Goal: Task Accomplishment & Management: Complete application form

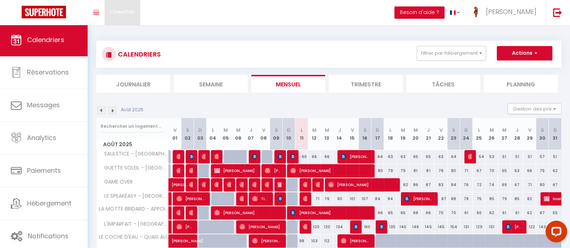
click at [123, 11] on span "Chercher" at bounding box center [122, 12] width 25 height 8
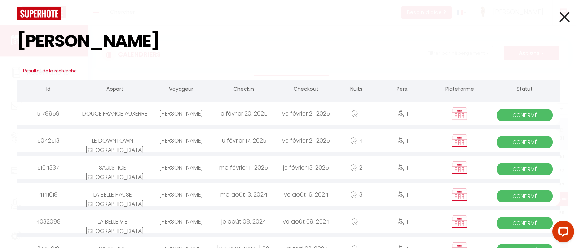
type input "[PERSON_NAME]"
click at [279, 112] on div "ve février 21. 2025" at bounding box center [306, 113] width 62 height 23
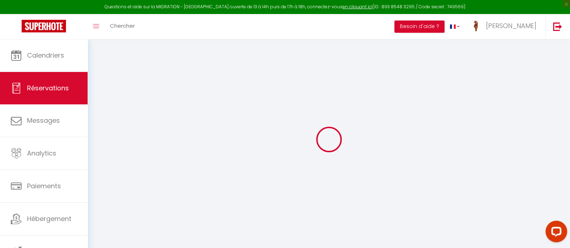
select select
checkbox input "false"
select select
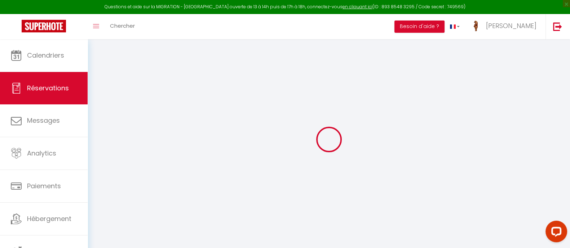
checkbox input "false"
select select
checkbox input "false"
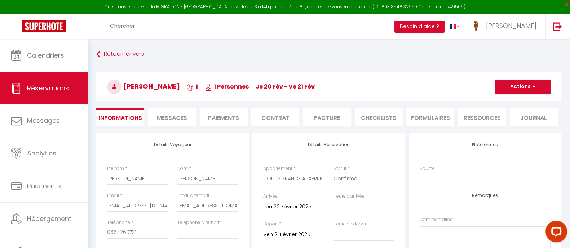
type input "25"
select select
checkbox input "false"
select select
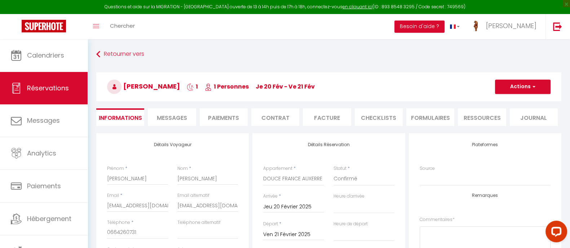
select select
click at [516, 85] on button "Actions" at bounding box center [523, 87] width 56 height 14
drag, startPoint x: 509, startPoint y: 109, endPoint x: 290, endPoint y: 85, distance: 220.9
click at [509, 109] on link "Dupliquer" at bounding box center [515, 111] width 57 height 9
click at [290, 85] on h3 "[PERSON_NAME] 1 1 Personnes je 20 Fév - ve 21 Fév" at bounding box center [328, 86] width 465 height 29
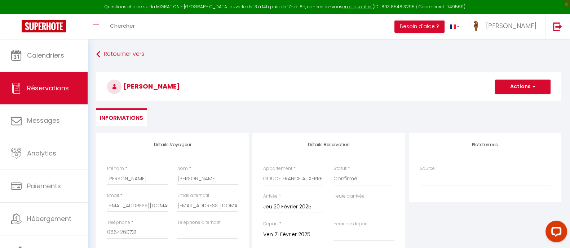
select select
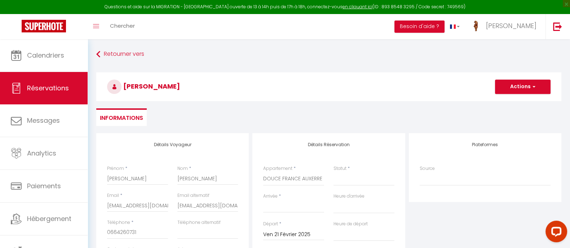
select select
checkbox input "false"
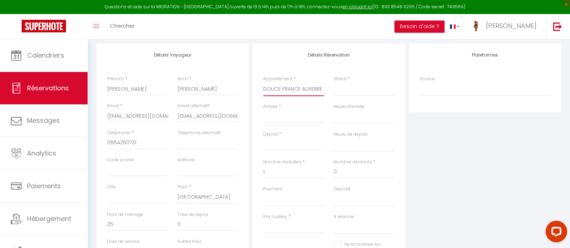
click at [292, 86] on select "SAULSTICE - AUXERRE GUETTE SOLEIL - AUXERRE GAME OVER LE SPEAKEASY - AUXERRE LA…" at bounding box center [293, 90] width 61 height 14
select select "16816"
click at [263, 83] on select "SAULSTICE - AUXERRE GUETTE SOLEIL - AUXERRE GAME OVER LE SPEAKEASY - AUXERRE LA…" at bounding box center [293, 90] width 61 height 14
select select
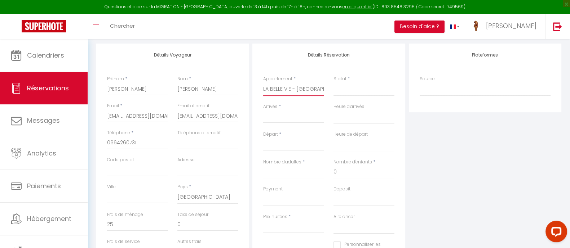
select select
type input "0"
select select
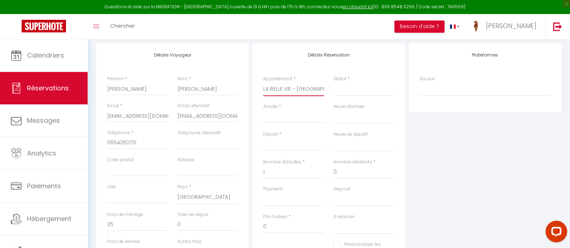
checkbox input "false"
click at [350, 91] on select "Confirmé Non Confirmé [PERSON_NAME] par le voyageur No Show Request" at bounding box center [364, 90] width 61 height 14
select select
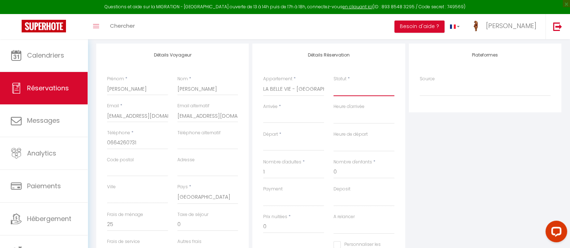
select select
checkbox input "false"
select select "1"
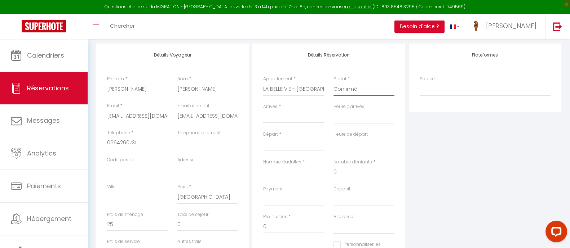
click at [334, 83] on select "Confirmé Non Confirmé [PERSON_NAME] par le voyageur No Show Request" at bounding box center [364, 90] width 61 height 14
select select
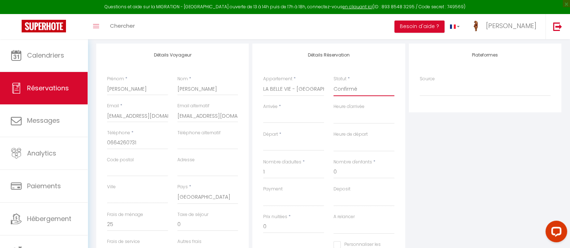
select select
checkbox input "false"
click at [281, 112] on div "< Août 2025 > Dim Lun Mar Mer Jeu Ven Sam 1 2 3 4 5 6 7 8 9 10 11 12 13 14 15 1…" at bounding box center [293, 116] width 61 height 13
click at [280, 115] on input "Arrivée" at bounding box center [293, 117] width 61 height 9
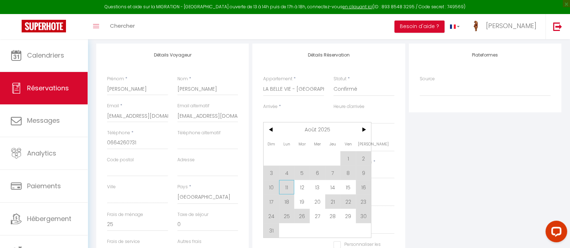
click at [286, 185] on span "11" at bounding box center [287, 187] width 16 height 14
type input "Lun 11 Août 2025"
select select
type input "[DATE] Août 2025"
select select
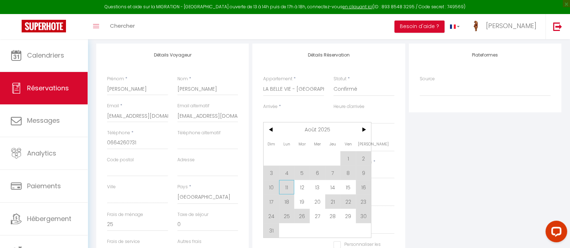
select select
checkbox input "false"
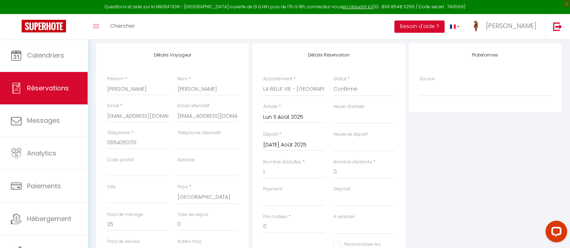
click at [308, 147] on input "[DATE] Août 2025" at bounding box center [293, 145] width 61 height 9
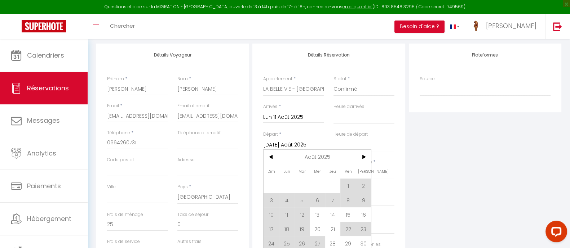
scroll to position [135, 0]
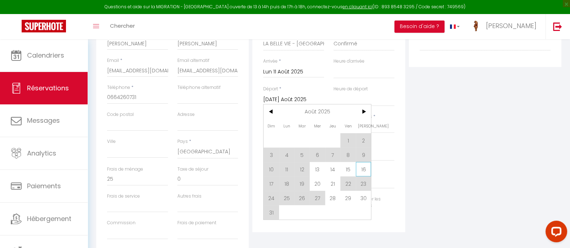
click at [360, 168] on span "16" at bounding box center [364, 169] width 16 height 14
select select
type input "[PERSON_NAME] 16 Août 2025"
select select
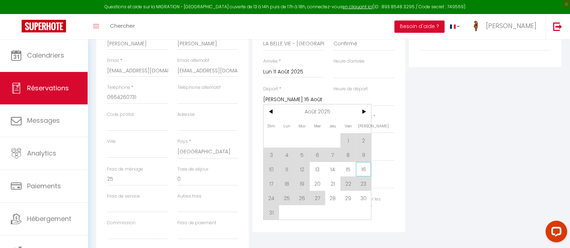
select select
checkbox input "false"
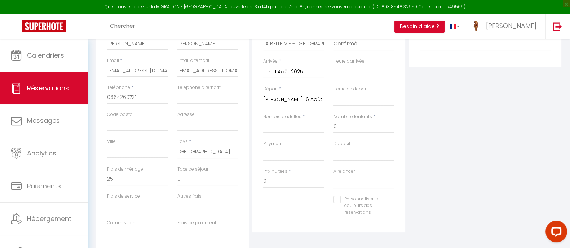
type input "0"
select select
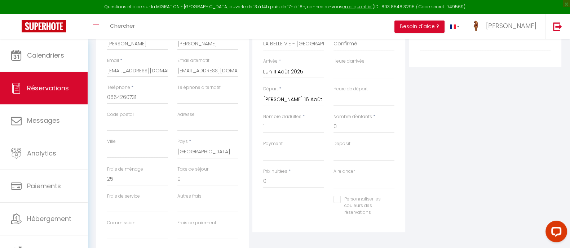
select select
checkbox input "false"
drag, startPoint x: 361, startPoint y: 128, endPoint x: 315, endPoint y: 129, distance: 45.5
click at [318, 129] on div "Nombre d'adultes * 1 Nombre d'enfants * 0" at bounding box center [329, 127] width 141 height 27
select select
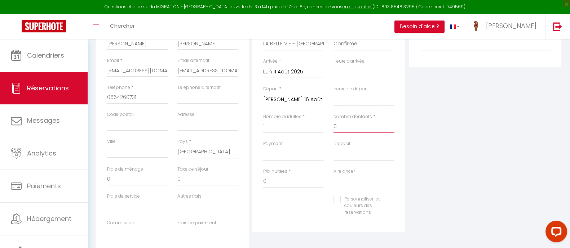
select select
checkbox input "false"
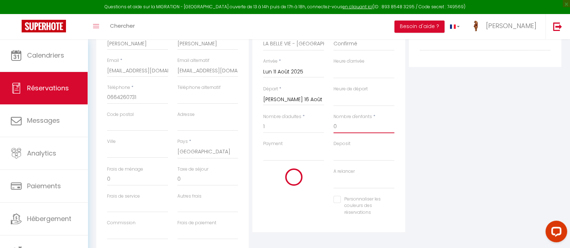
select select
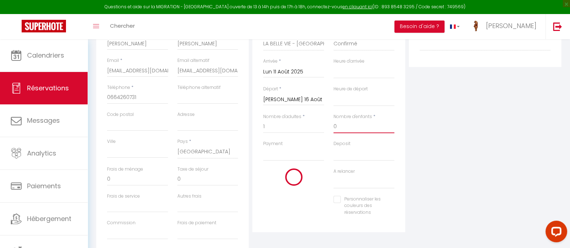
checkbox input "false"
drag, startPoint x: 270, startPoint y: 129, endPoint x: 246, endPoint y: 129, distance: 23.5
click at [246, 129] on div "Détails Voyageur Prénom * [PERSON_NAME] * [PERSON_NAME] Email * [EMAIL_ADDRESS]…" at bounding box center [328, 127] width 469 height 258
select select
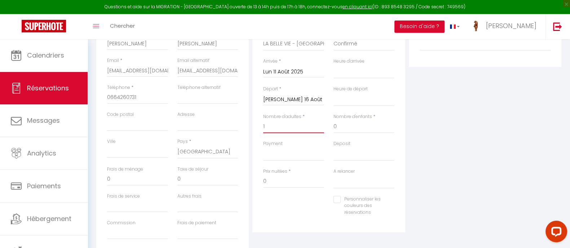
select select
checkbox input "false"
select select
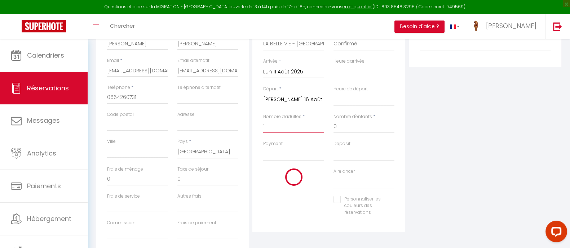
select select
checkbox input "false"
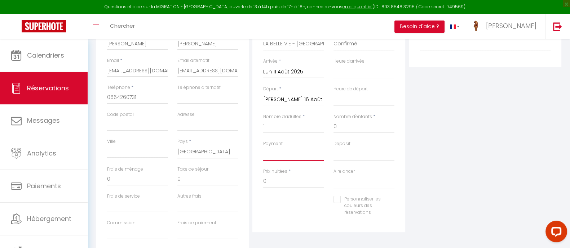
click at [288, 157] on select "OK KO" at bounding box center [293, 155] width 61 height 14
select select "12"
click at [263, 148] on select "OK KO" at bounding box center [293, 155] width 61 height 14
select select
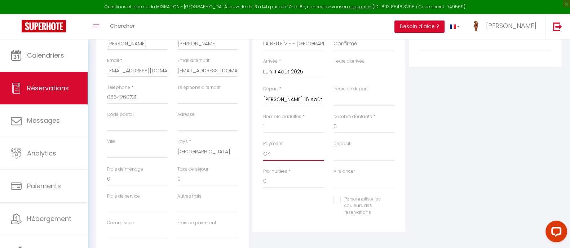
select select
checkbox input "false"
click at [289, 176] on input "0" at bounding box center [293, 181] width 61 height 13
drag, startPoint x: 259, startPoint y: 125, endPoint x: 242, endPoint y: 125, distance: 17.0
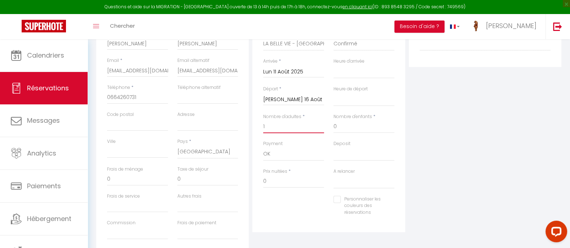
click at [243, 125] on div "Détails Voyageur Prénom * [PERSON_NAME] * [PERSON_NAME] Email * [EMAIL_ADDRESS]…" at bounding box center [328, 127] width 469 height 258
select select
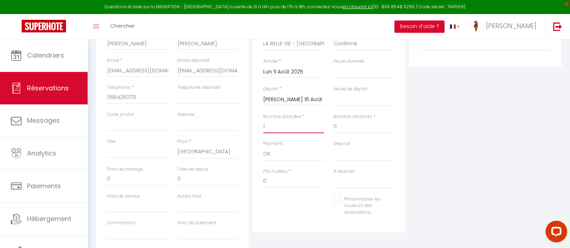
checkbox input "false"
select select
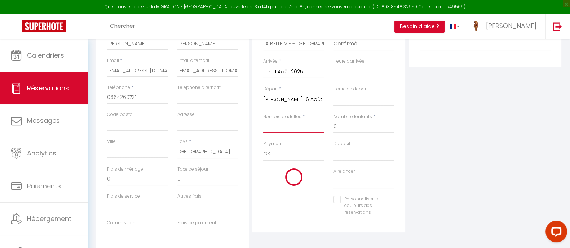
checkbox input "false"
drag, startPoint x: 353, startPoint y: 129, endPoint x: 322, endPoint y: 128, distance: 31.0
click at [322, 128] on div "Nombre d'adultes * 1 Nombre d'enfants * 0" at bounding box center [329, 127] width 141 height 27
select select
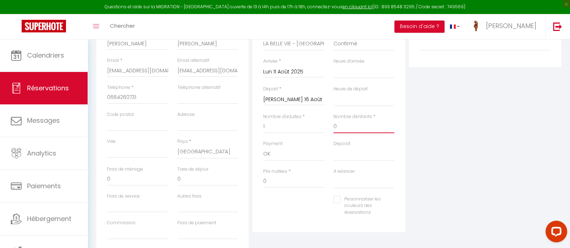
select select
checkbox input "false"
select select
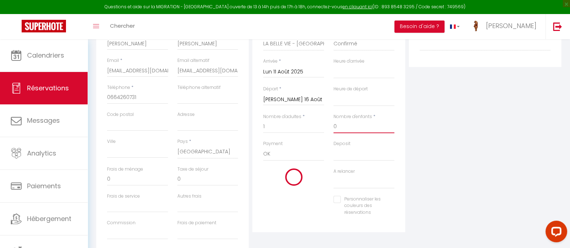
select select
checkbox input "false"
drag, startPoint x: 286, startPoint y: 124, endPoint x: 233, endPoint y: 126, distance: 53.4
click at [233, 126] on div "Détails Voyageur Prénom * [PERSON_NAME] * [PERSON_NAME] Email * [EMAIL_ADDRESS]…" at bounding box center [328, 127] width 469 height 258
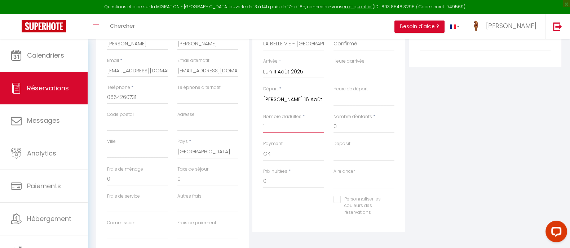
type input "2"
select select
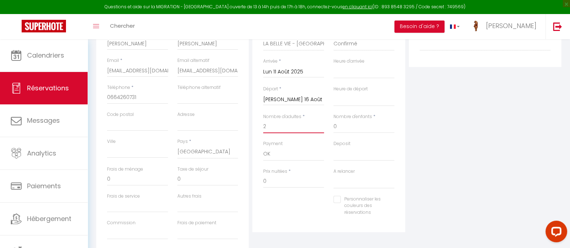
checkbox input "false"
select select
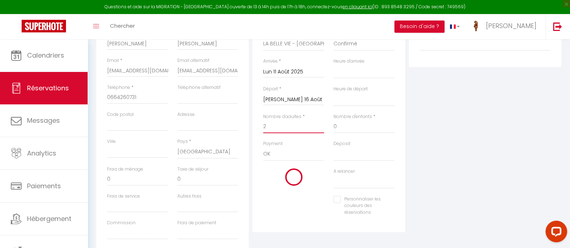
checkbox input "false"
drag, startPoint x: 272, startPoint y: 129, endPoint x: 237, endPoint y: 127, distance: 35.5
click at [237, 127] on div "Détails Voyageur Prénom * [PERSON_NAME] * [PERSON_NAME] Email * [EMAIL_ADDRESS]…" at bounding box center [328, 127] width 469 height 258
type input "1"
select select
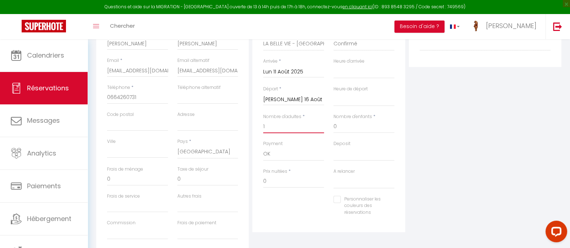
select select
checkbox input "false"
select select
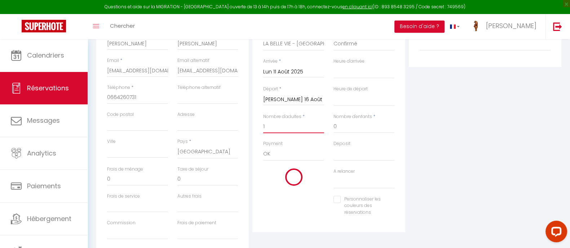
select select
checkbox input "false"
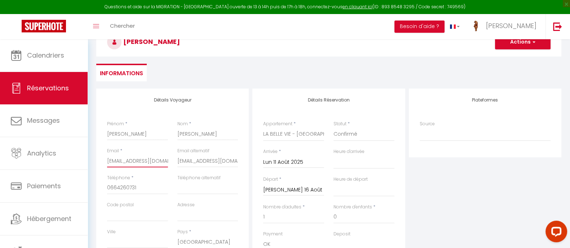
click at [150, 159] on input "[EMAIL_ADDRESS][DOMAIN_NAME]" at bounding box center [137, 161] width 61 height 13
paste input "[PERSON_NAME][EMAIL_ADDRESS][DOMAIN_NAME]"
type input "[PERSON_NAME][EMAIL_ADDRESS][DOMAIN_NAME]"
select select
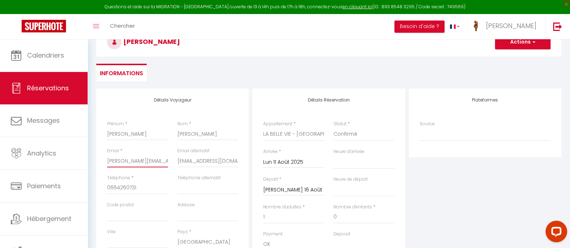
select select
checkbox input "false"
type input "[PERSON_NAME][EMAIL_ADDRESS][DOMAIN_NAME]"
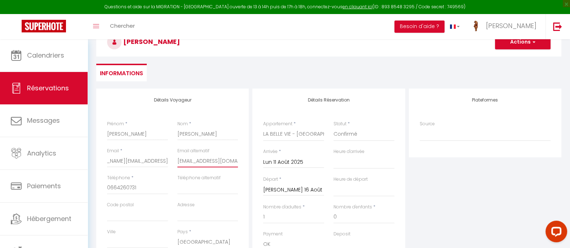
click at [196, 159] on input "[EMAIL_ADDRESS][DOMAIN_NAME]" at bounding box center [207, 161] width 61 height 13
select select
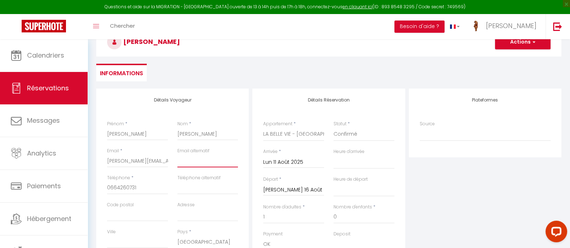
select select
checkbox input "false"
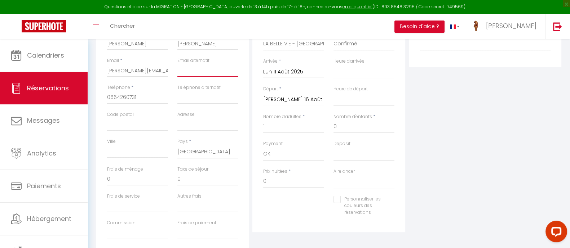
scroll to position [180, 0]
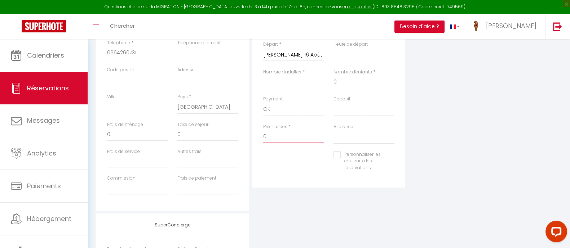
click at [294, 133] on input "0" at bounding box center [293, 137] width 61 height 13
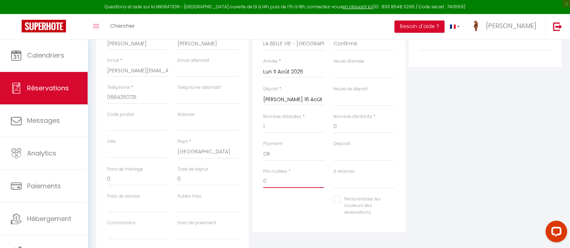
scroll to position [90, 0]
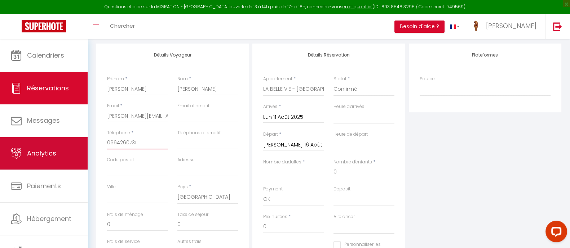
drag, startPoint x: 146, startPoint y: 142, endPoint x: 68, endPoint y: 142, distance: 77.5
click at [68, 142] on div "Questions et aide sur la MIGRATION - [GEOGRAPHIC_DATA] ouverte de 13 à 14h puis…" at bounding box center [285, 200] width 570 height 500
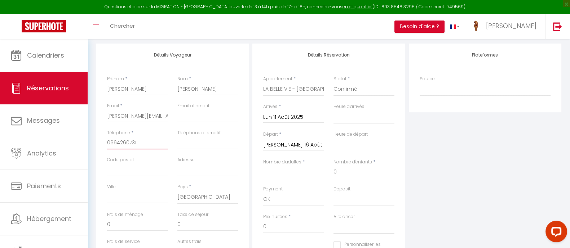
paste input "[PHONE_NUMBER]"
type input "[PHONE_NUMBER]"
select select
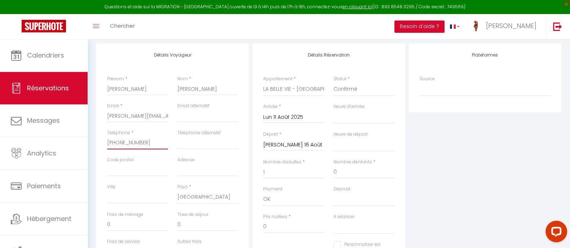
select select
checkbox input "false"
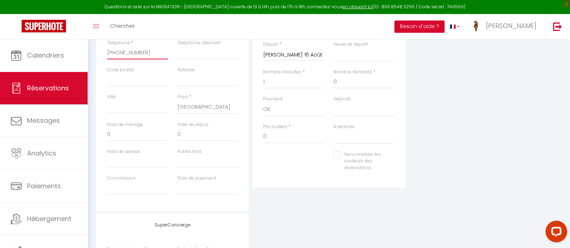
scroll to position [225, 0]
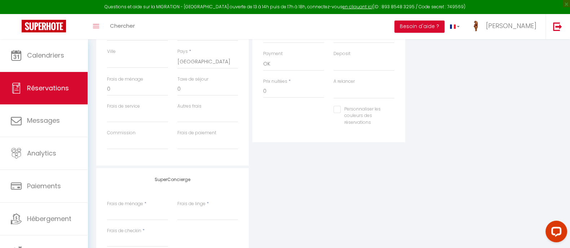
type input "[PHONE_NUMBER]"
drag, startPoint x: 271, startPoint y: 91, endPoint x: 227, endPoint y: 96, distance: 43.9
click at [227, 96] on div "Détails Voyageur Prénom * [PERSON_NAME] * [PERSON_NAME] Email * [PERSON_NAME][E…" at bounding box center [328, 37] width 469 height 258
type input "223"
drag, startPoint x: 115, startPoint y: 89, endPoint x: 81, endPoint y: 90, distance: 33.9
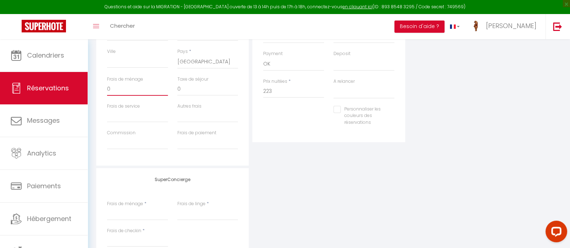
click at [81, 90] on div "Questions et aide sur la MIGRATION - [GEOGRAPHIC_DATA] ouverte de 13 à 14h puis…" at bounding box center [285, 64] width 570 height 500
type input "2"
select select
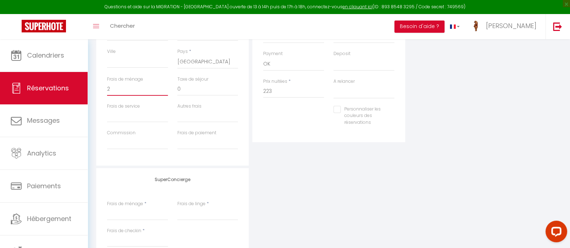
select select
checkbox input "false"
type input "28"
select select
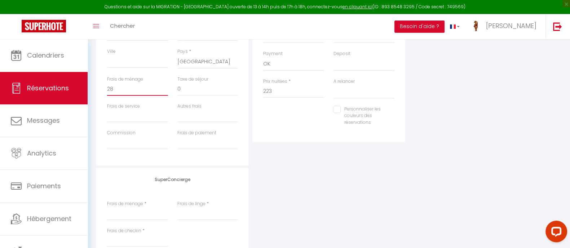
select select
checkbox input "false"
type input "28"
drag, startPoint x: 269, startPoint y: 90, endPoint x: 276, endPoint y: 89, distance: 6.5
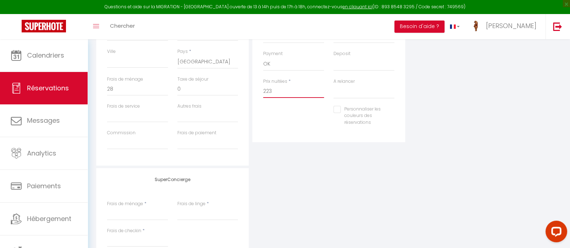
click at [276, 89] on input "223" at bounding box center [293, 91] width 61 height 13
type input "222"
click at [438, 103] on div "Plateformes Source Direct [DOMAIN_NAME] [DOMAIN_NAME] Chalet montagne Expedia G…" at bounding box center [485, 37] width 156 height 258
type input "0"
select select
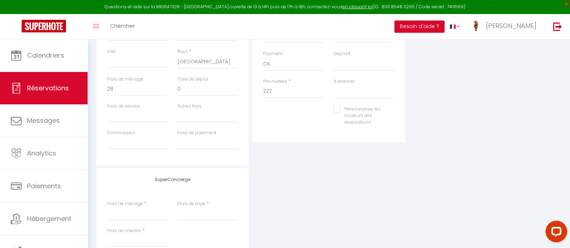
select select
checkbox input "false"
drag, startPoint x: 102, startPoint y: 92, endPoint x: 76, endPoint y: 93, distance: 26.0
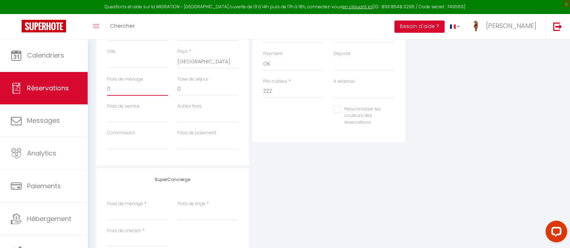
click at [76, 93] on div "Questions et aide sur la MIGRATION - [GEOGRAPHIC_DATA] ouverte de 13 à 14h puis…" at bounding box center [285, 64] width 570 height 500
type input "2"
select select
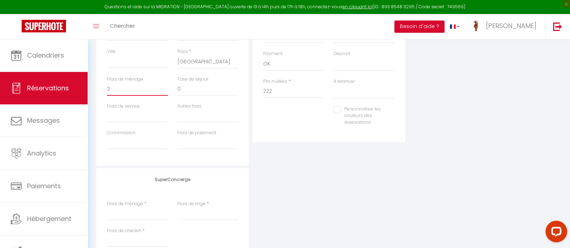
select select
checkbox input "false"
type input "28"
select select
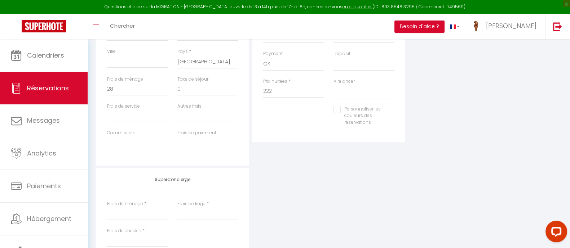
click at [467, 94] on div "Plateformes Source Direct [DOMAIN_NAME] [DOMAIN_NAME] Chalet montagne Expedia G…" at bounding box center [485, 37] width 156 height 258
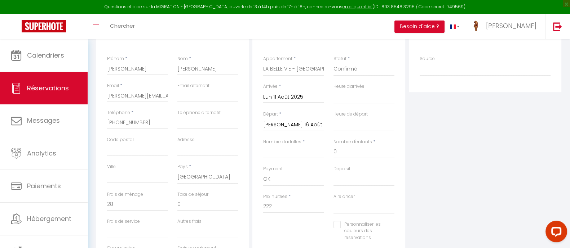
scroll to position [0, 0]
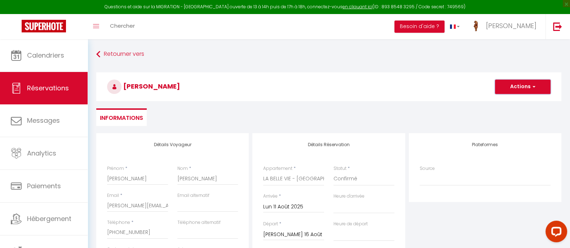
click at [525, 84] on button "Actions" at bounding box center [523, 87] width 56 height 14
click at [510, 101] on link "Enregistrer" at bounding box center [515, 102] width 57 height 9
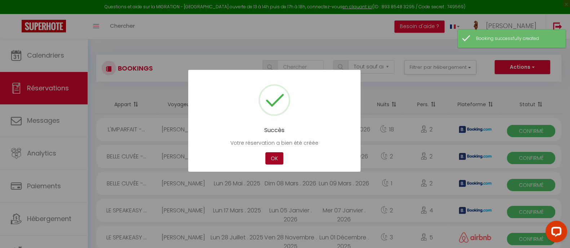
click at [271, 161] on button "OK" at bounding box center [274, 159] width 18 height 13
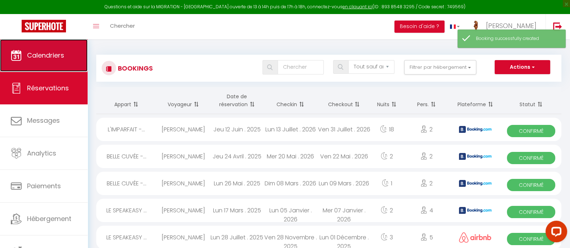
click at [38, 60] on link "Calendriers" at bounding box center [44, 55] width 88 height 32
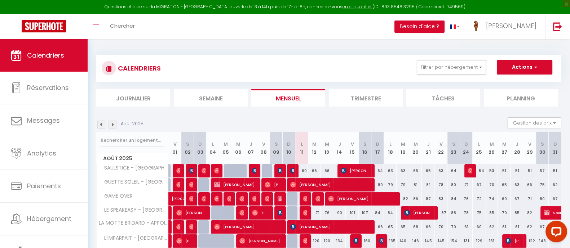
scroll to position [90, 0]
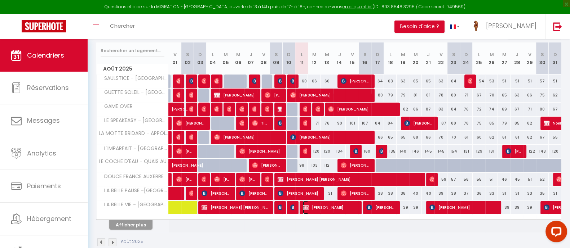
click at [348, 207] on span "[PERSON_NAME]" at bounding box center [330, 208] width 55 height 14
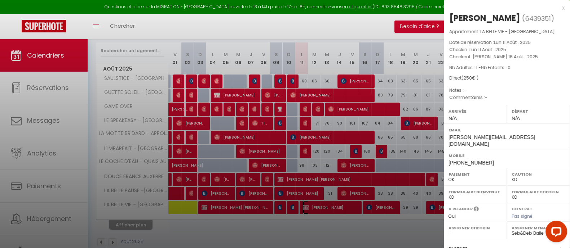
scroll to position [98, 0]
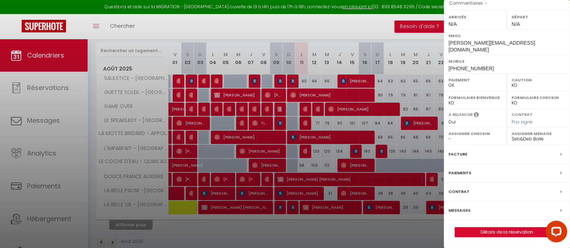
click at [463, 172] on label "Paiements" at bounding box center [460, 174] width 23 height 8
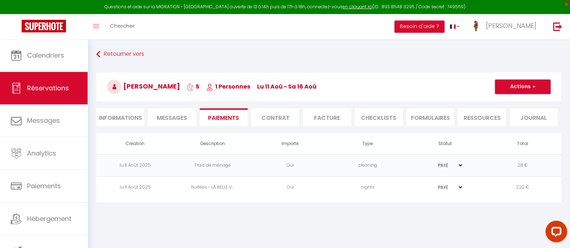
click at [526, 88] on button "Actions" at bounding box center [523, 87] width 56 height 14
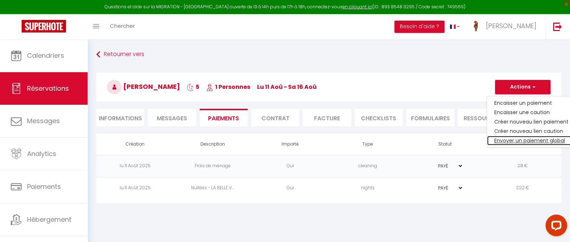
click at [529, 139] on link "Envoyer un paiement global" at bounding box center [531, 140] width 89 height 9
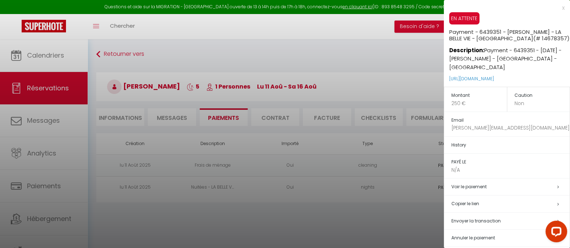
drag, startPoint x: 547, startPoint y: 69, endPoint x: 445, endPoint y: 66, distance: 102.8
click at [445, 66] on div "EN ATTENTE Payment - 6439351 - [PERSON_NAME] - LA BELLE VIE - [GEOGRAPHIC_DATA]…" at bounding box center [507, 49] width 126 height 75
copy link "[URL][DOMAIN_NAME]"
click at [481, 218] on span "Envoyer la transaction" at bounding box center [476, 221] width 49 height 6
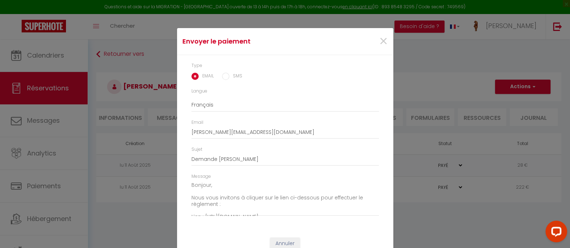
scroll to position [22, 0]
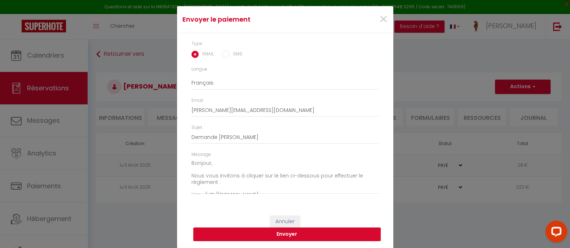
click at [268, 235] on button "Envoyer" at bounding box center [287, 235] width 188 height 14
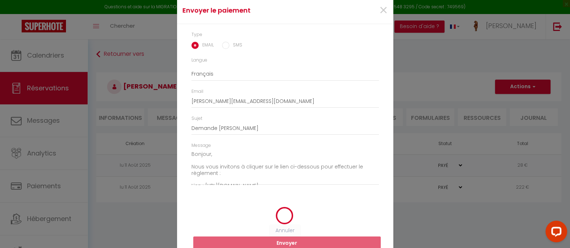
scroll to position [13, 0]
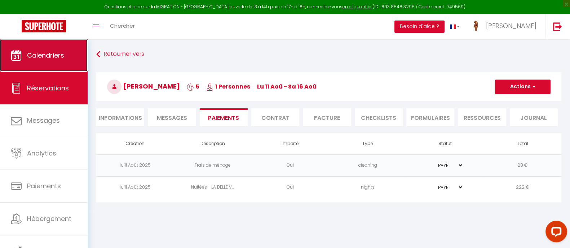
click at [44, 49] on link "Calendriers" at bounding box center [44, 55] width 88 height 32
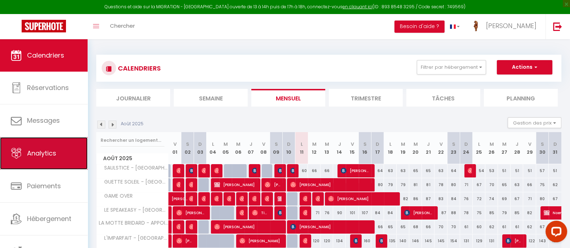
click at [34, 157] on span "Analytics" at bounding box center [41, 153] width 29 height 9
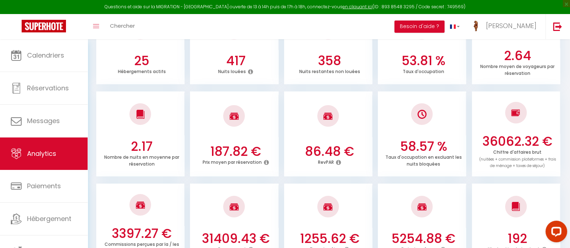
scroll to position [167, 0]
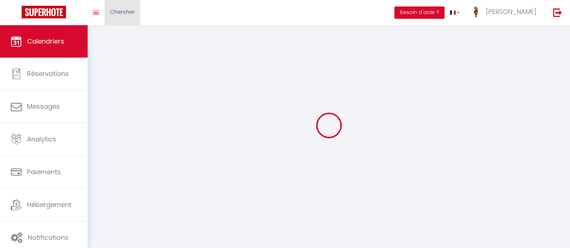
click at [124, 10] on span "Chercher" at bounding box center [122, 12] width 25 height 8
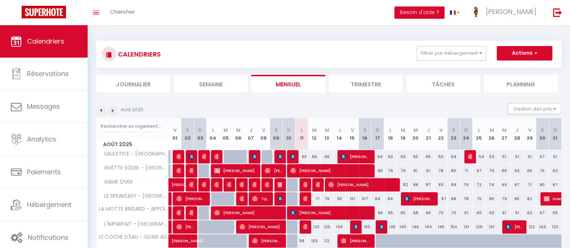
click at [123, 12] on div at bounding box center [285, 13] width 547 height 13
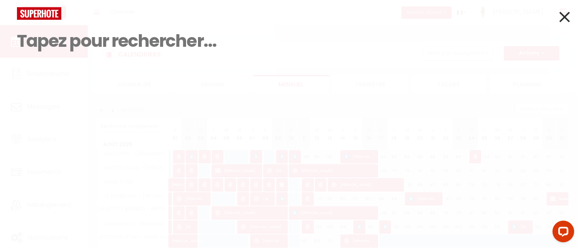
click at [118, 46] on input at bounding box center [288, 41] width 543 height 43
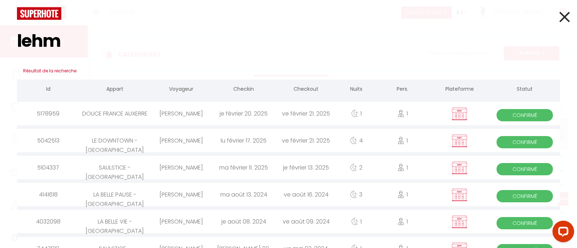
type input "lehm"
click at [123, 141] on div "LE DOWNTOWN - [GEOGRAPHIC_DATA]" at bounding box center [114, 140] width 71 height 23
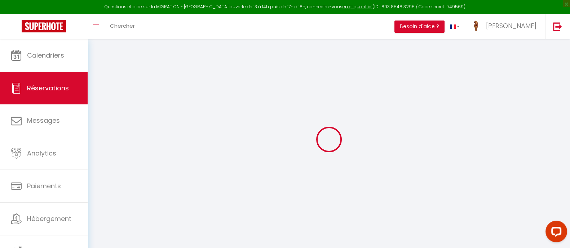
type input "[PERSON_NAME]"
type input "[PERSON_NAME][EMAIL_ADDRESS][DOMAIN_NAME]"
type input "[PHONE_NUMBER]"
select select "FR"
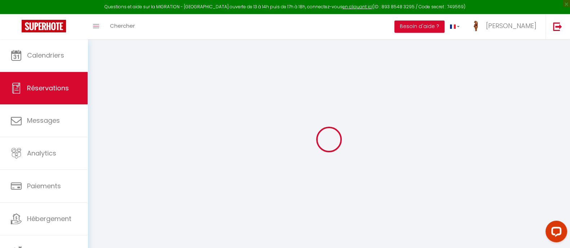
select select "45369"
select select "1"
type input "Lun 17 Février 2025"
select select
type input "Ven 21 Février 2025"
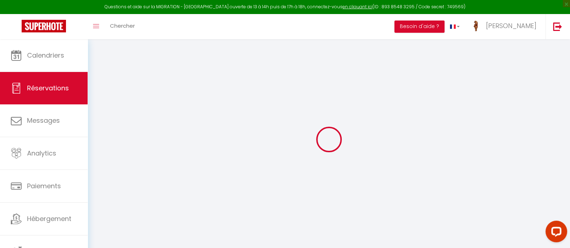
select select
type input "1"
select select "12"
select select
type input "205"
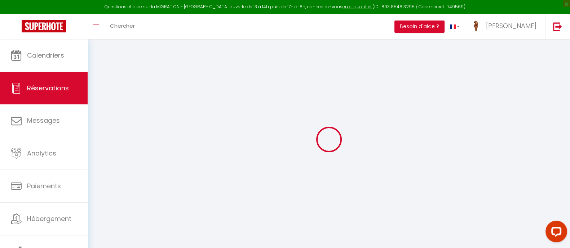
checkbox input "false"
type input "0"
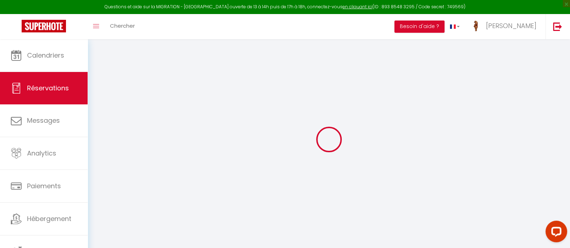
select select
select select "14"
checkbox input "false"
select select
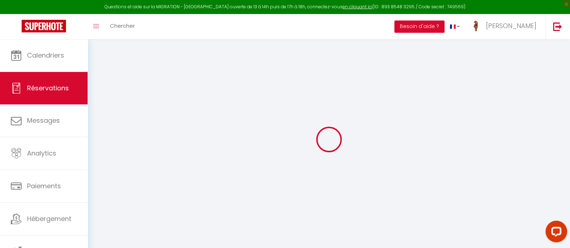
select select
checkbox input "false"
select select
checkbox input "false"
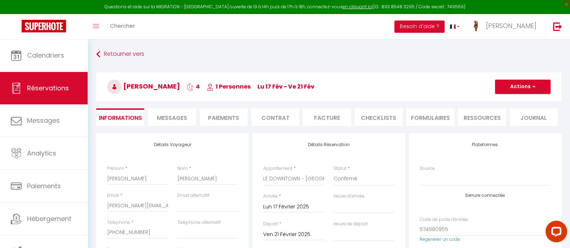
type input "25"
select select
checkbox input "false"
select select
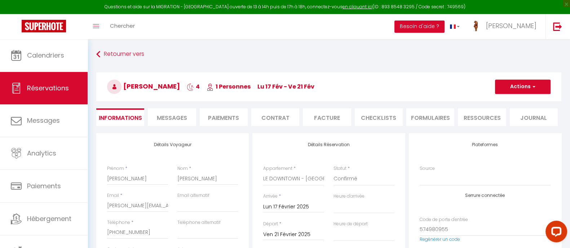
select select
click at [150, 206] on input "[PERSON_NAME][EMAIL_ADDRESS][DOMAIN_NAME]" at bounding box center [137, 205] width 61 height 13
select select
checkbox input "false"
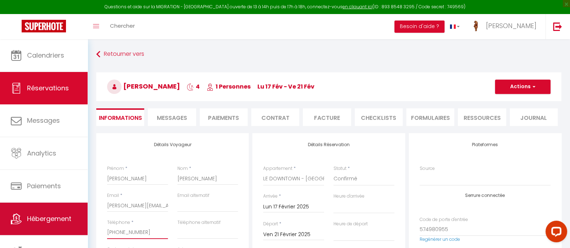
drag, startPoint x: 149, startPoint y: 234, endPoint x: 69, endPoint y: 232, distance: 80.1
